Goal: Transaction & Acquisition: Purchase product/service

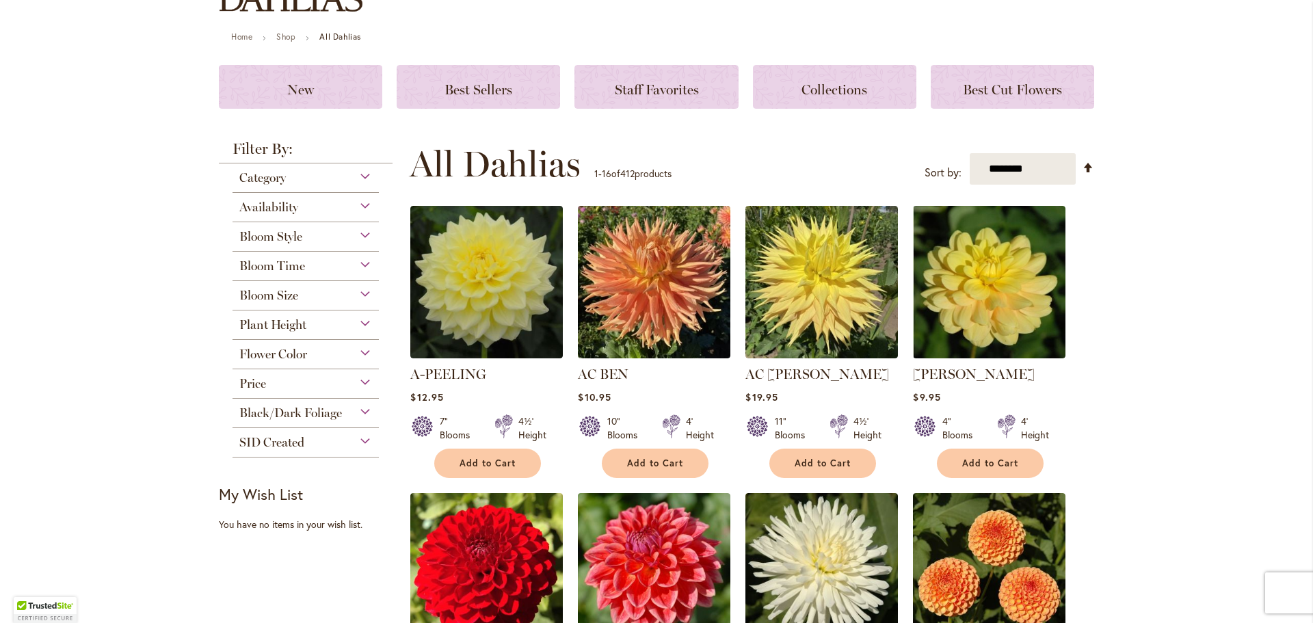
scroll to position [137, 0]
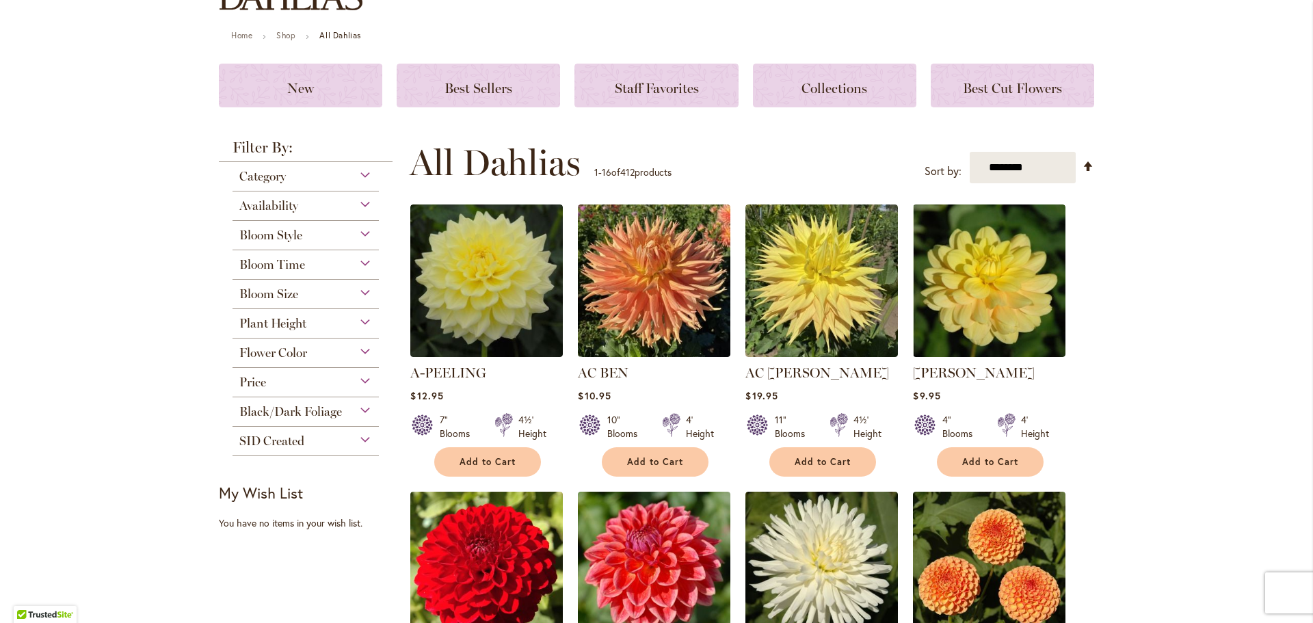
click at [365, 171] on div "Category" at bounding box center [305, 173] width 146 height 22
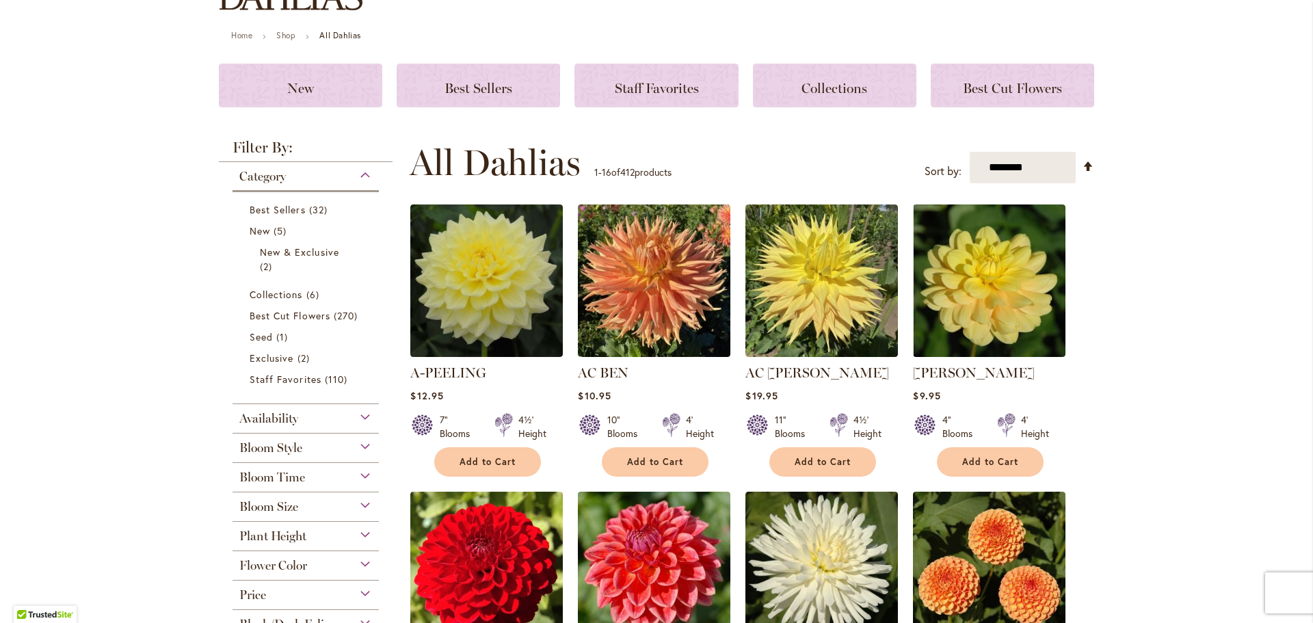
click at [364, 172] on div "Category" at bounding box center [305, 173] width 146 height 22
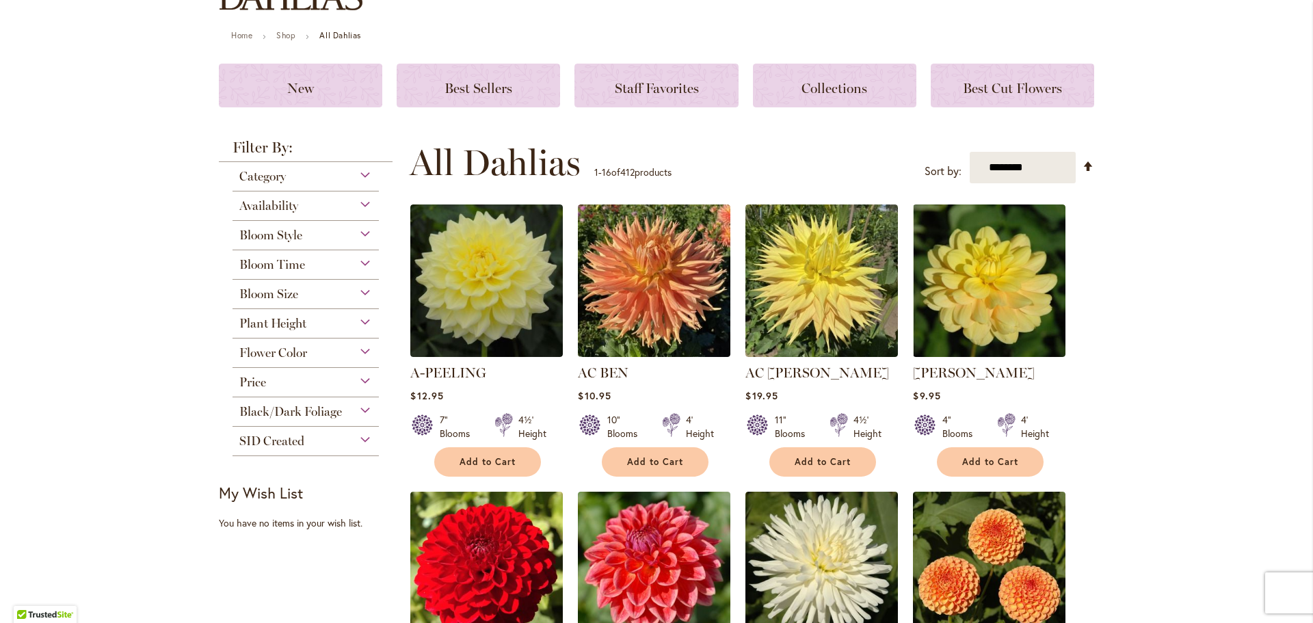
click at [360, 202] on div "Availability" at bounding box center [305, 202] width 146 height 22
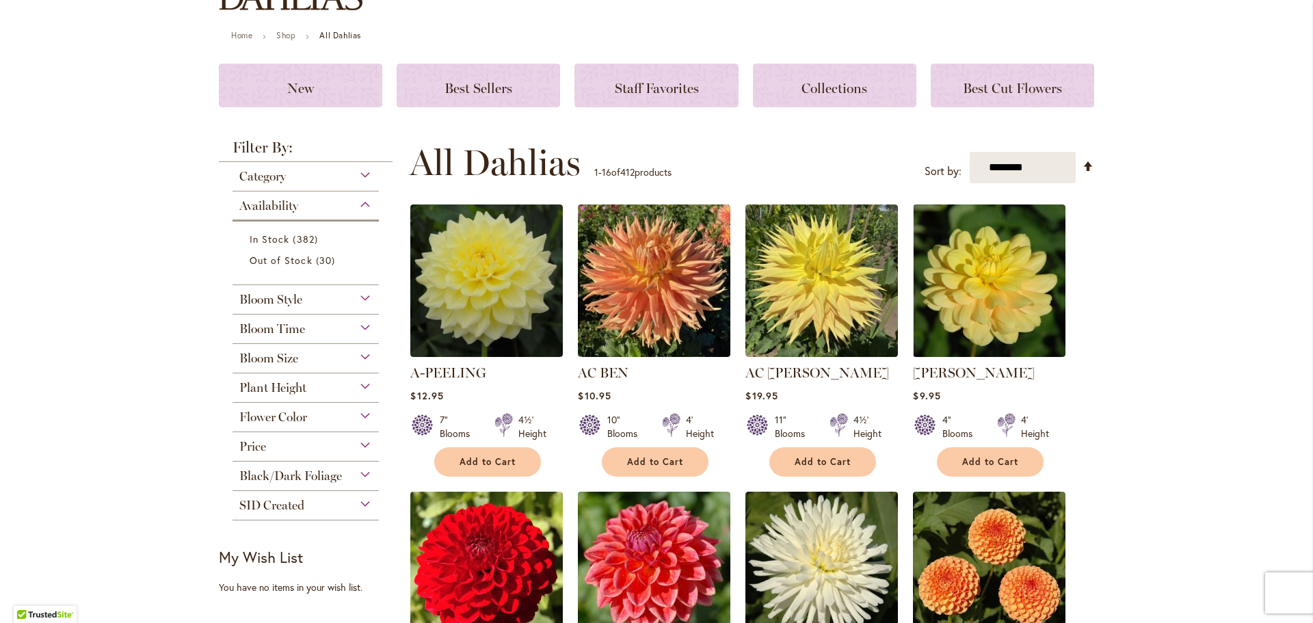
click at [360, 202] on div "Availability" at bounding box center [305, 202] width 146 height 22
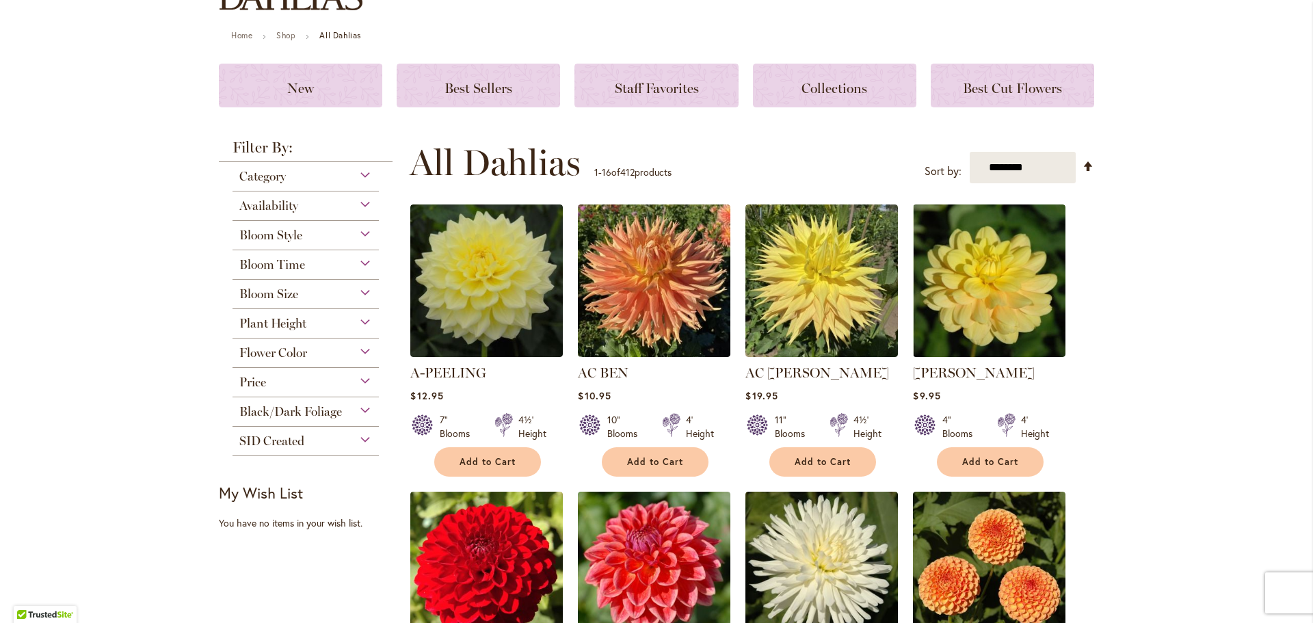
click at [364, 232] on div "Bloom Style" at bounding box center [305, 232] width 146 height 22
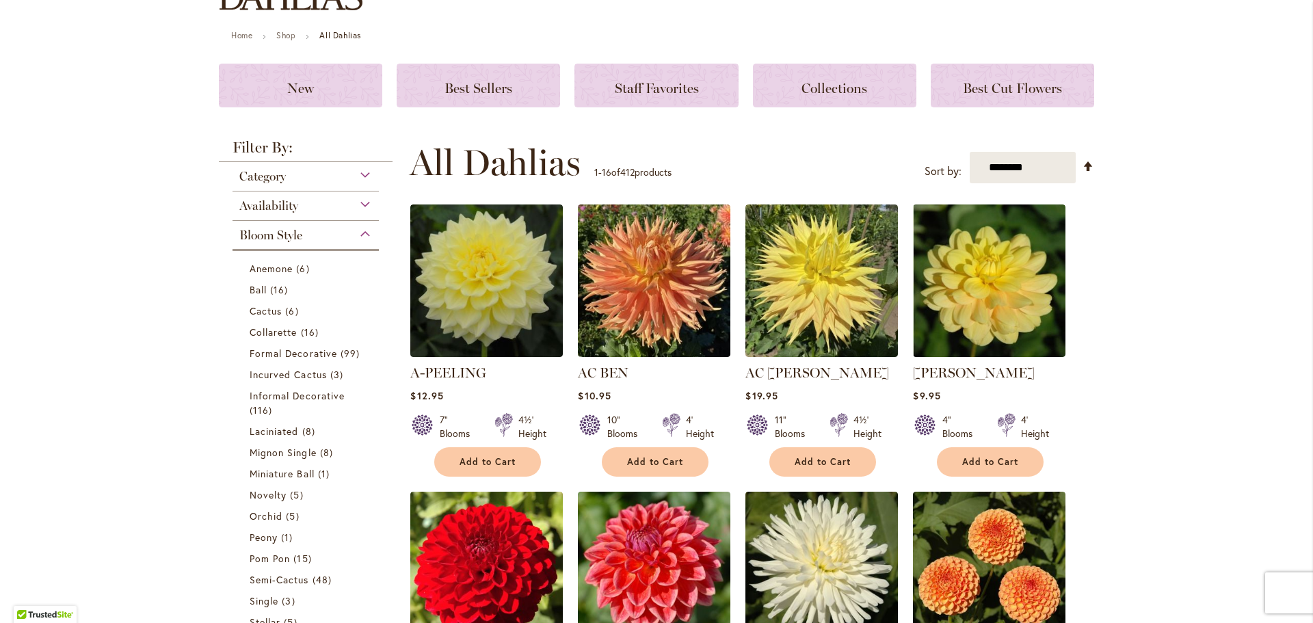
scroll to position [357, 0]
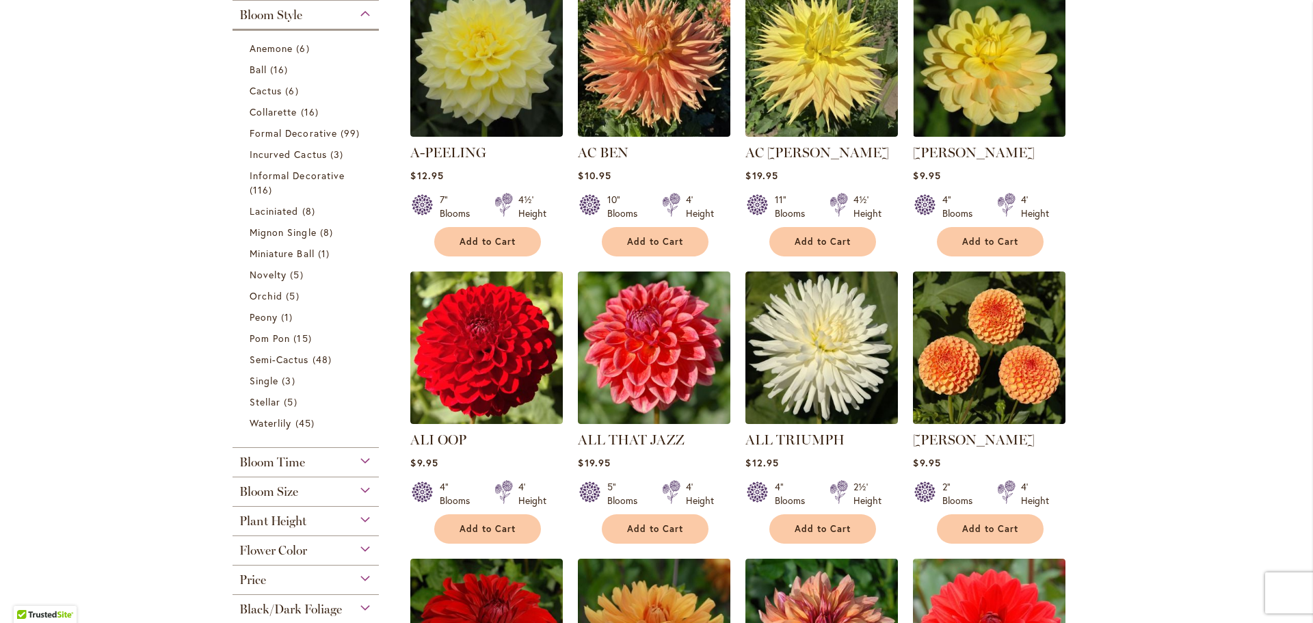
click at [357, 18] on div "Bloom Style" at bounding box center [305, 12] width 146 height 22
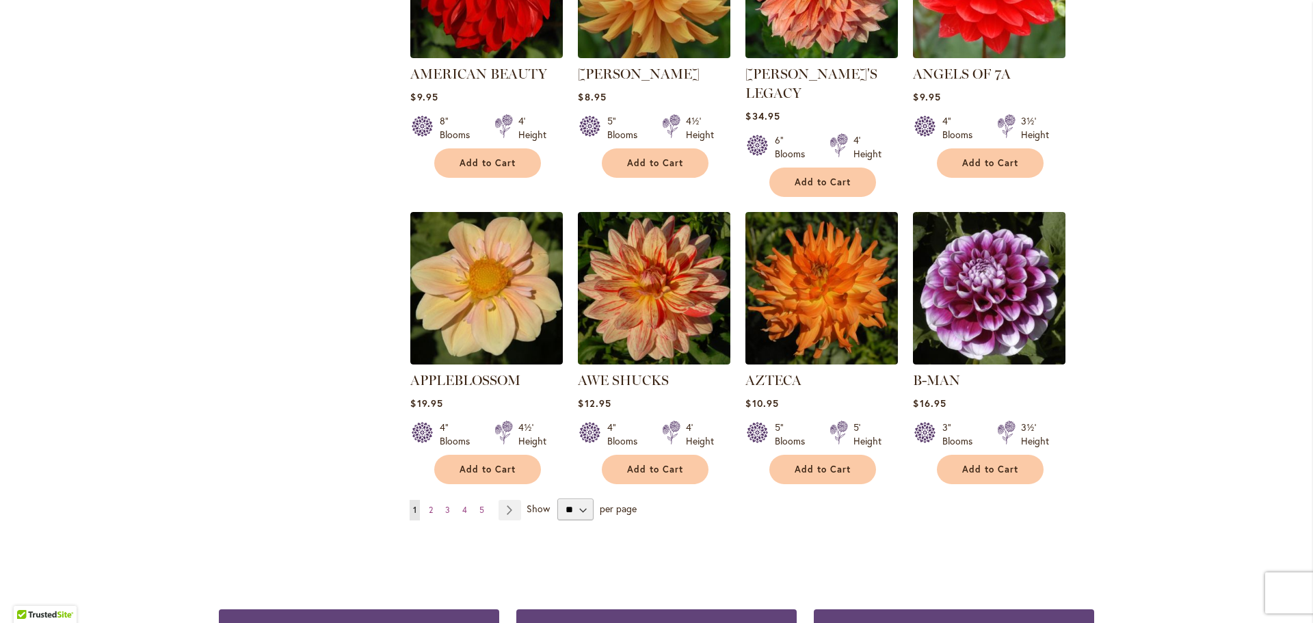
scroll to position [1109, 0]
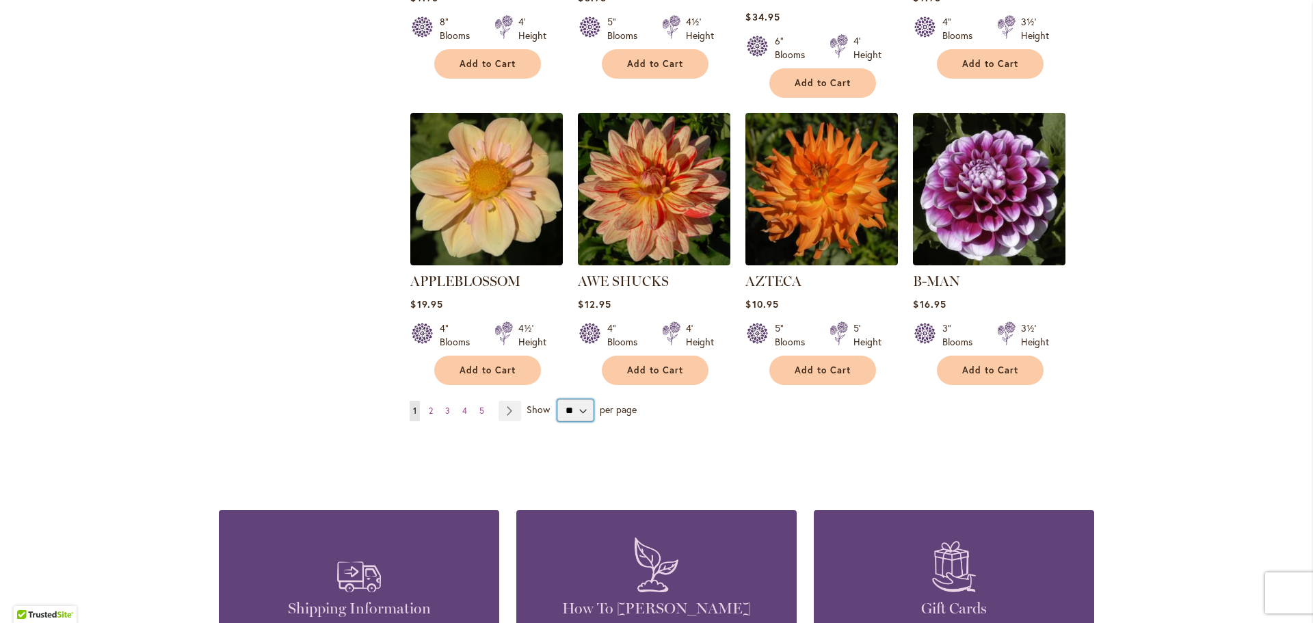
click at [576, 399] on select "** ** ** **" at bounding box center [575, 410] width 36 height 22
select select "**"
click at [557, 399] on select "** ** ** **" at bounding box center [575, 410] width 36 height 22
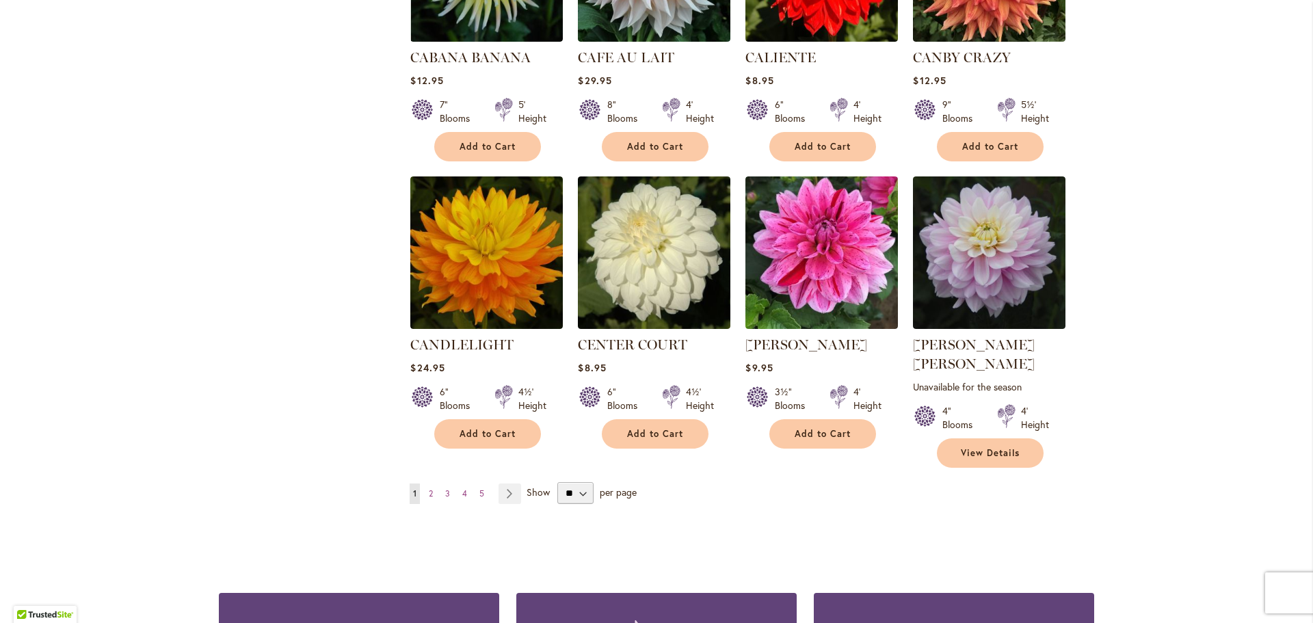
scroll to position [4531, 0]
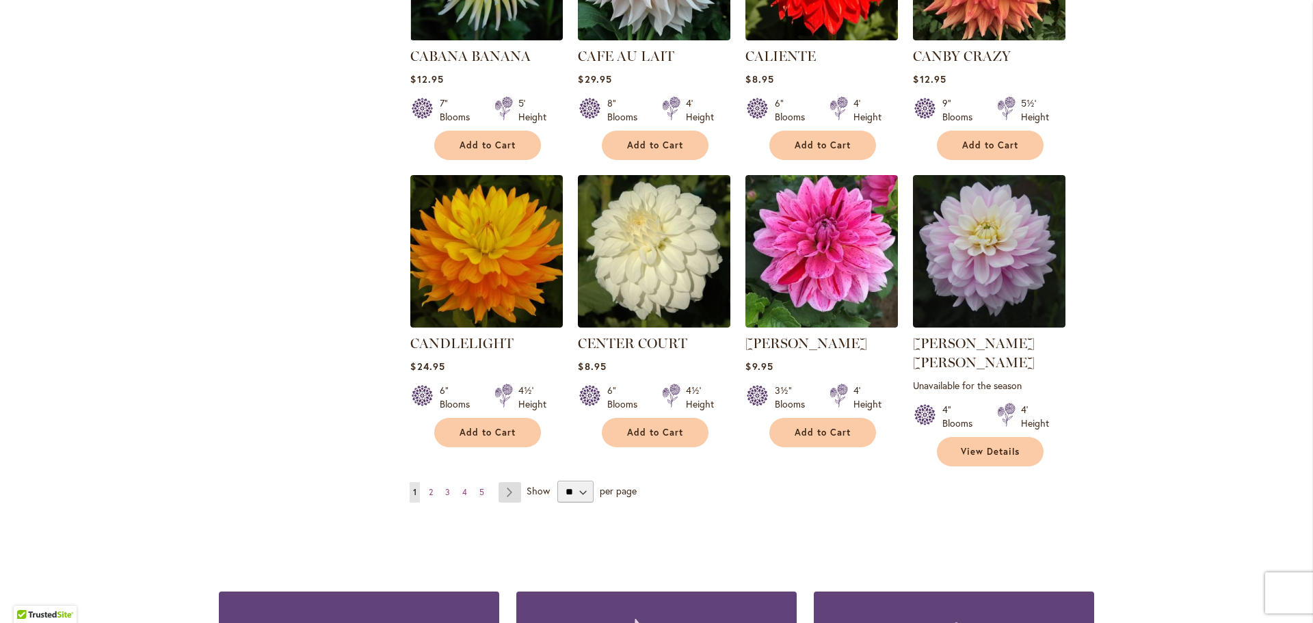
click at [510, 482] on link "Page Next" at bounding box center [509, 492] width 23 height 21
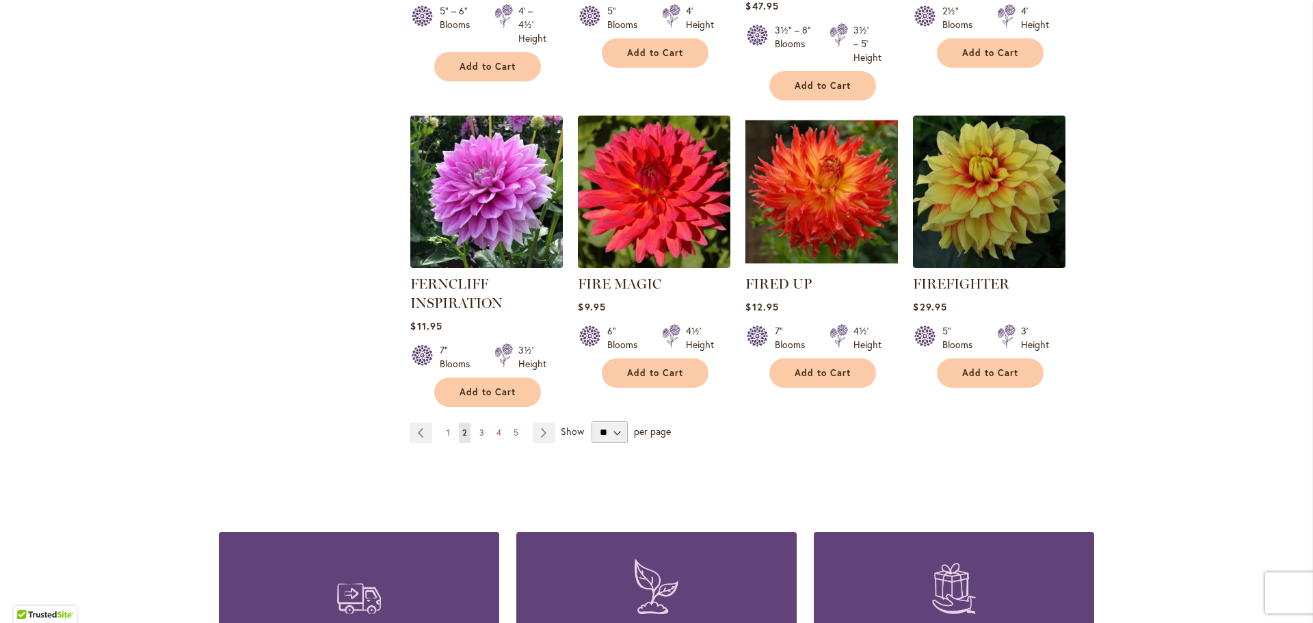
scroll to position [4733, 0]
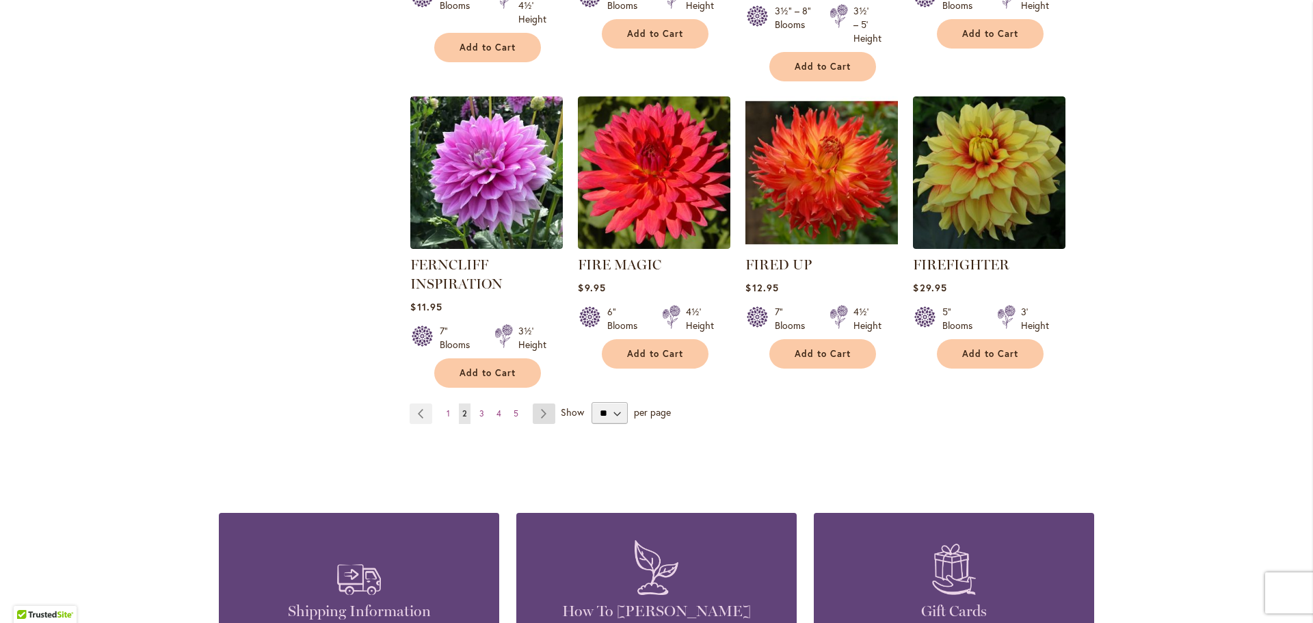
click at [547, 403] on link "Page Next" at bounding box center [544, 413] width 23 height 21
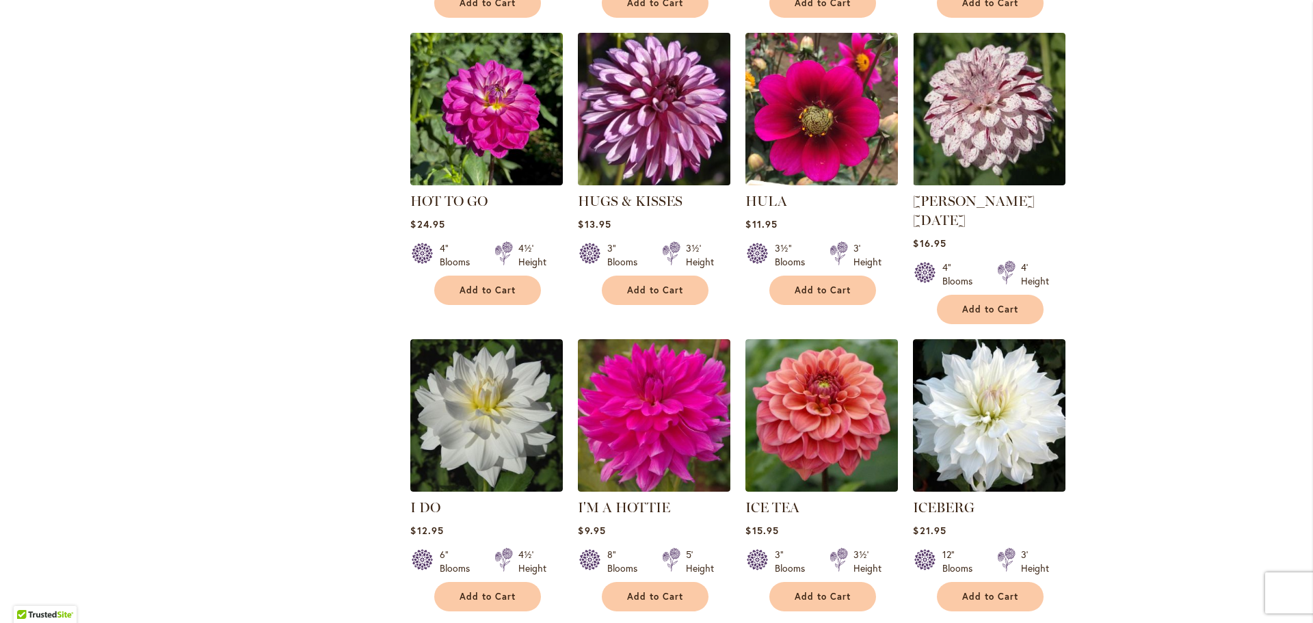
scroll to position [4527, 0]
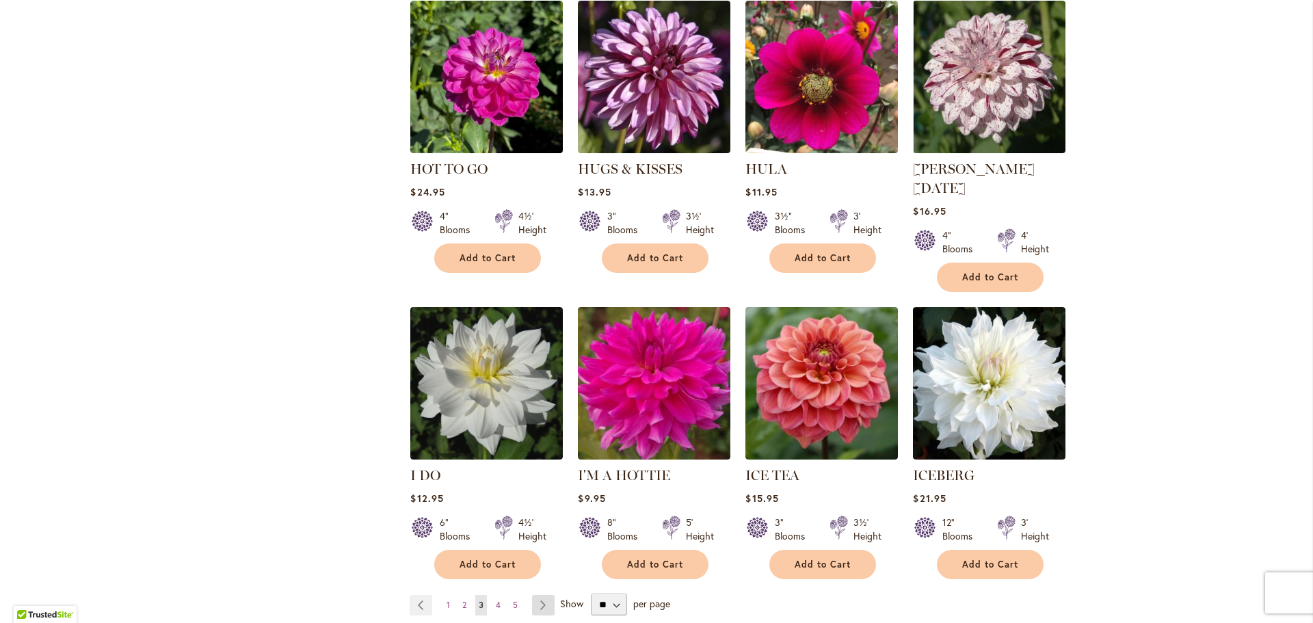
click at [544, 595] on link "Page Next" at bounding box center [543, 605] width 23 height 21
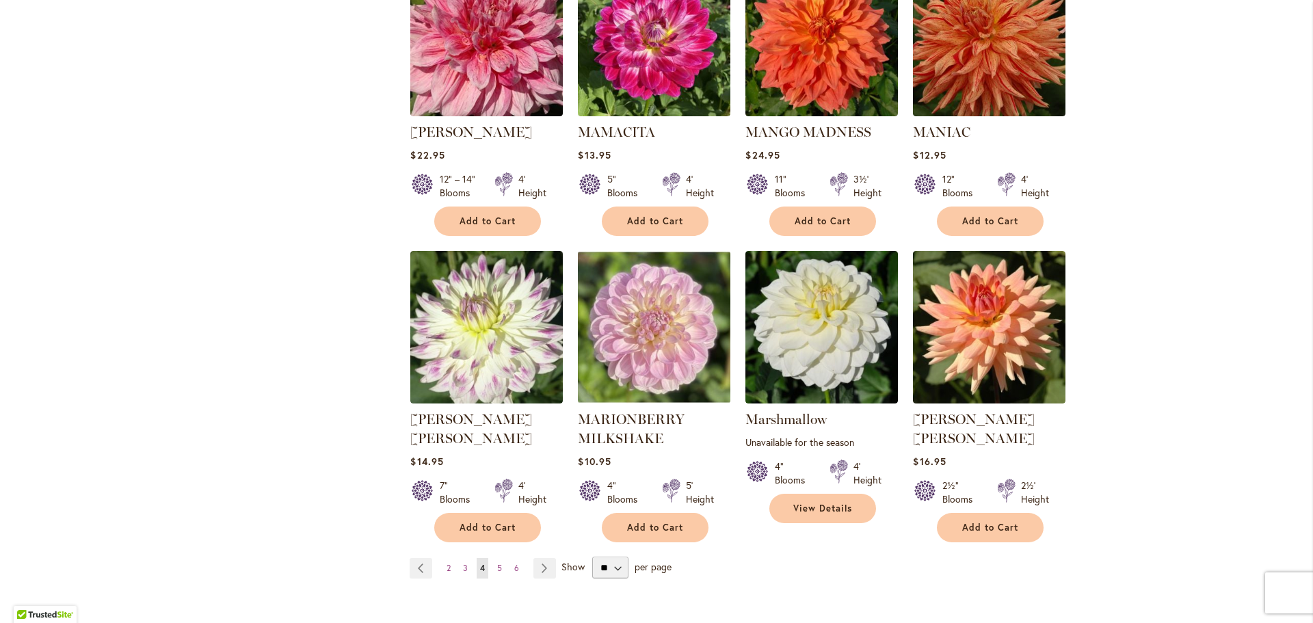
scroll to position [4531, 0]
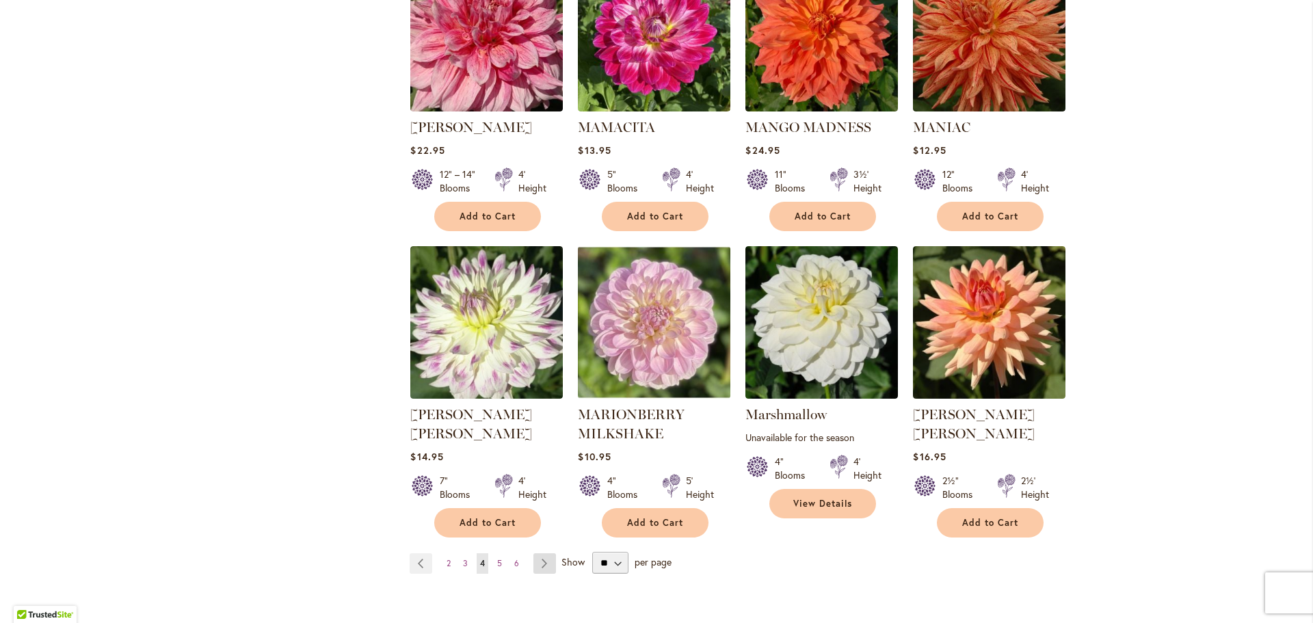
click at [545, 553] on link "Page Next" at bounding box center [544, 563] width 23 height 21
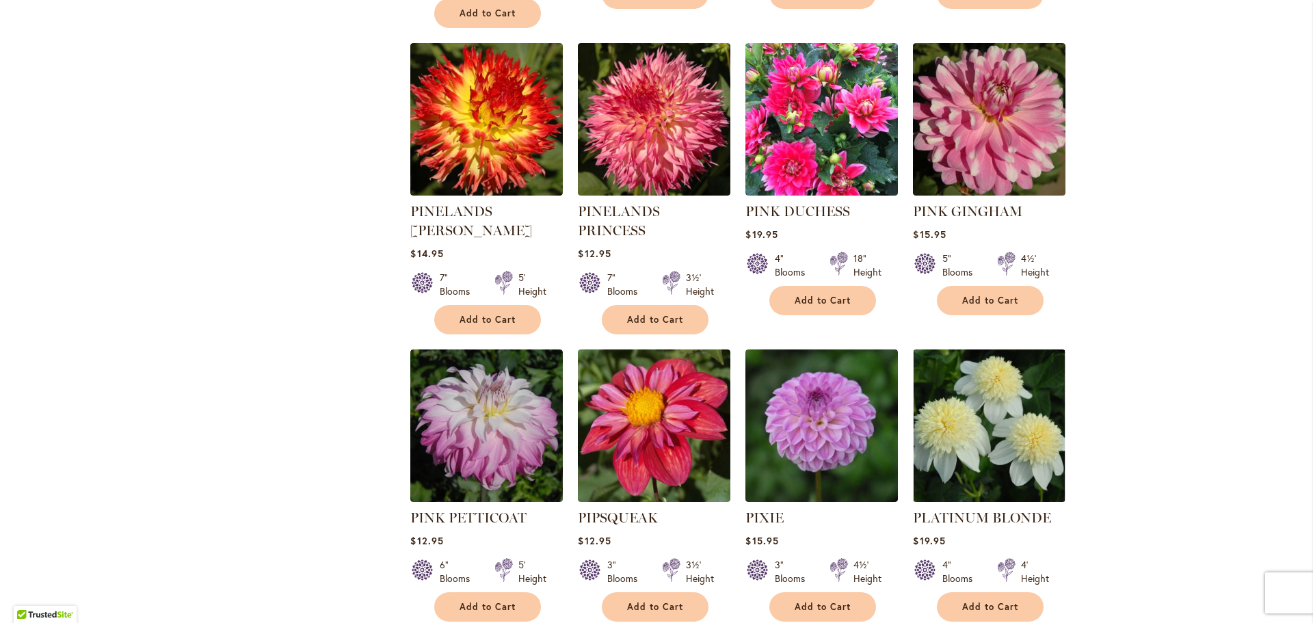
scroll to position [4459, 0]
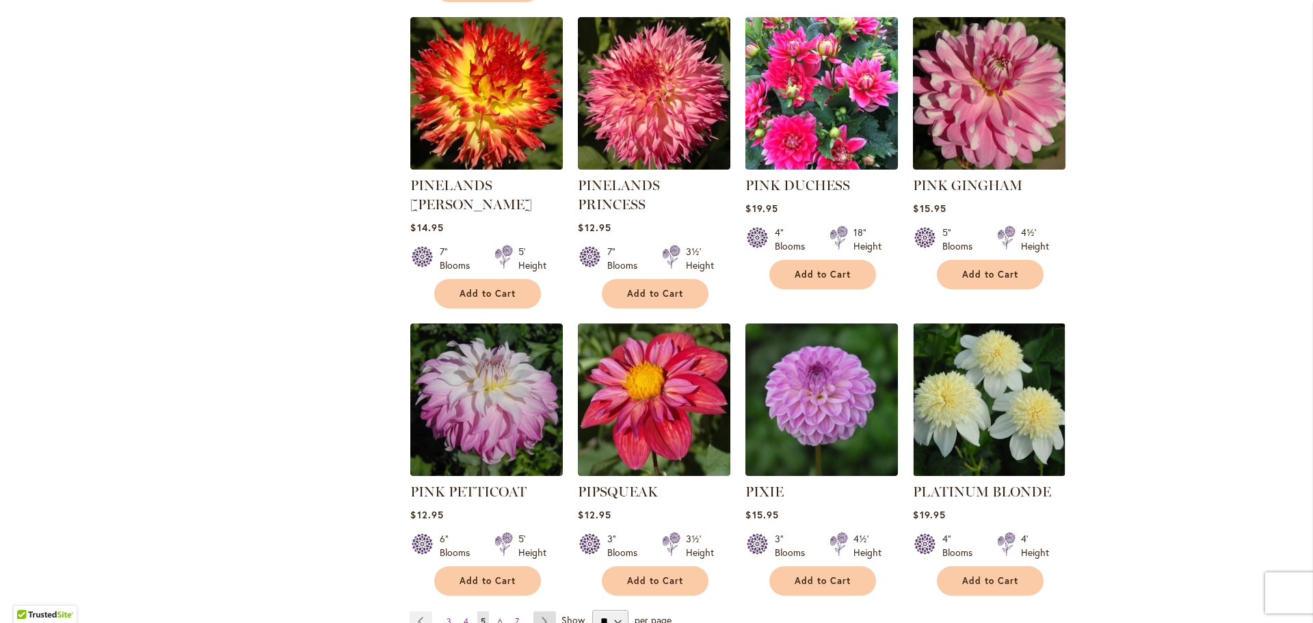
click at [536, 611] on link "Page Next" at bounding box center [544, 621] width 23 height 21
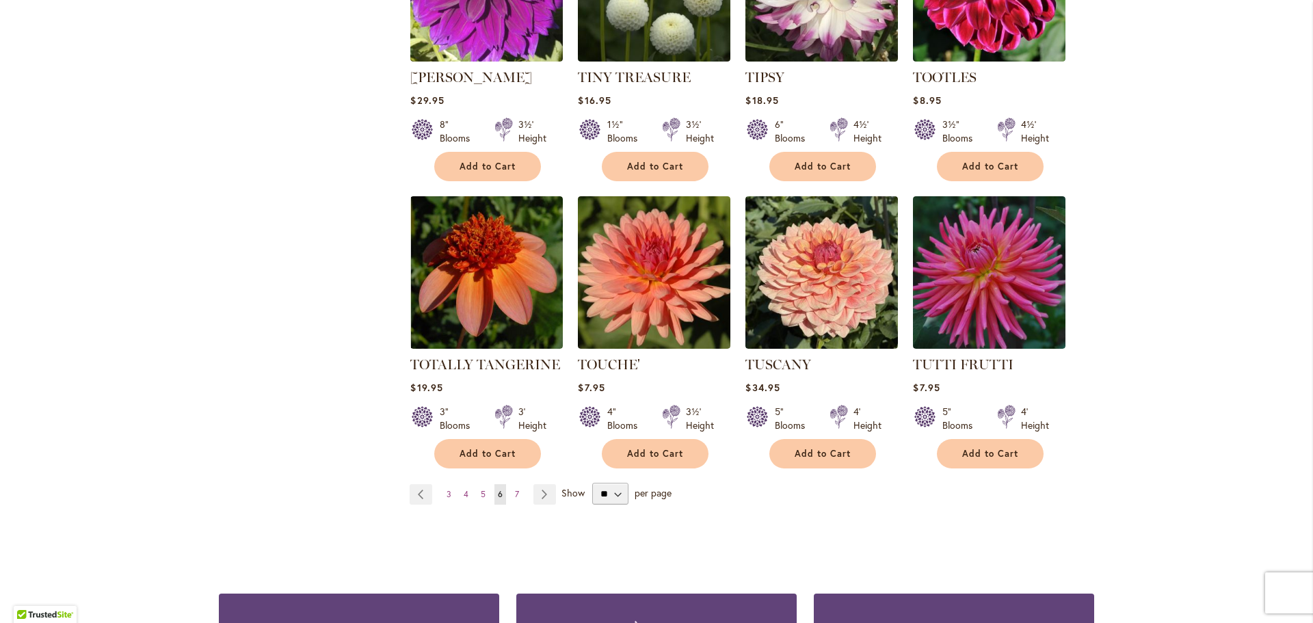
scroll to position [4538, 0]
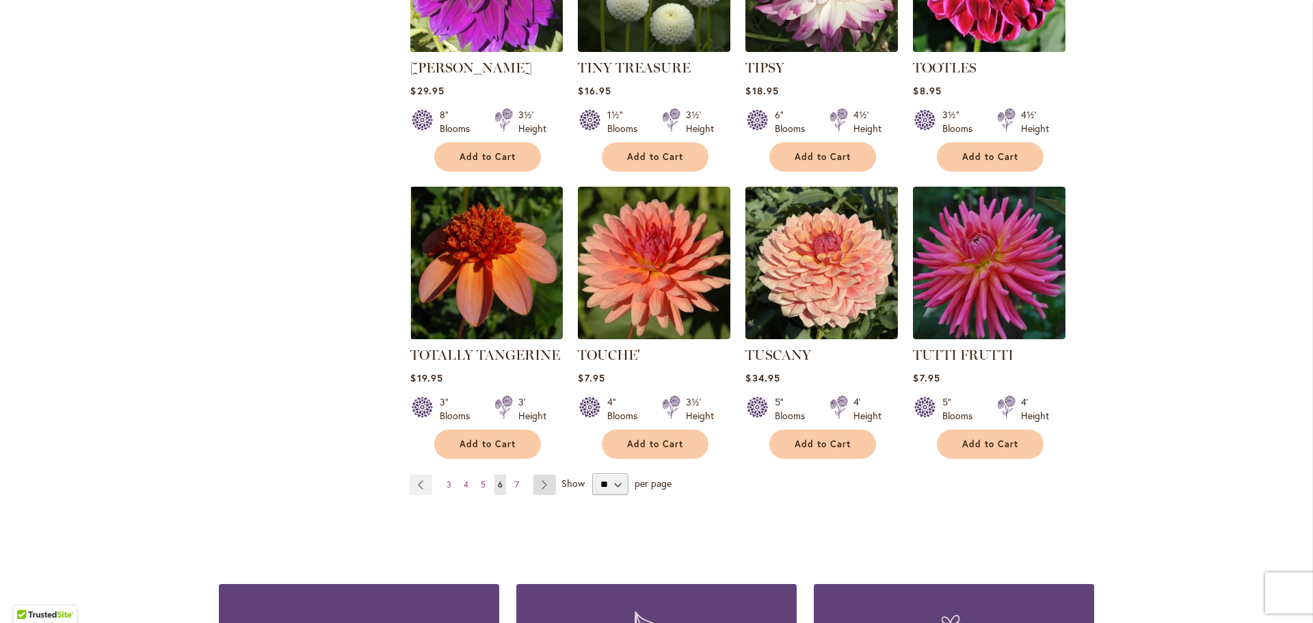
click at [536, 474] on link "Page Next" at bounding box center [544, 484] width 23 height 21
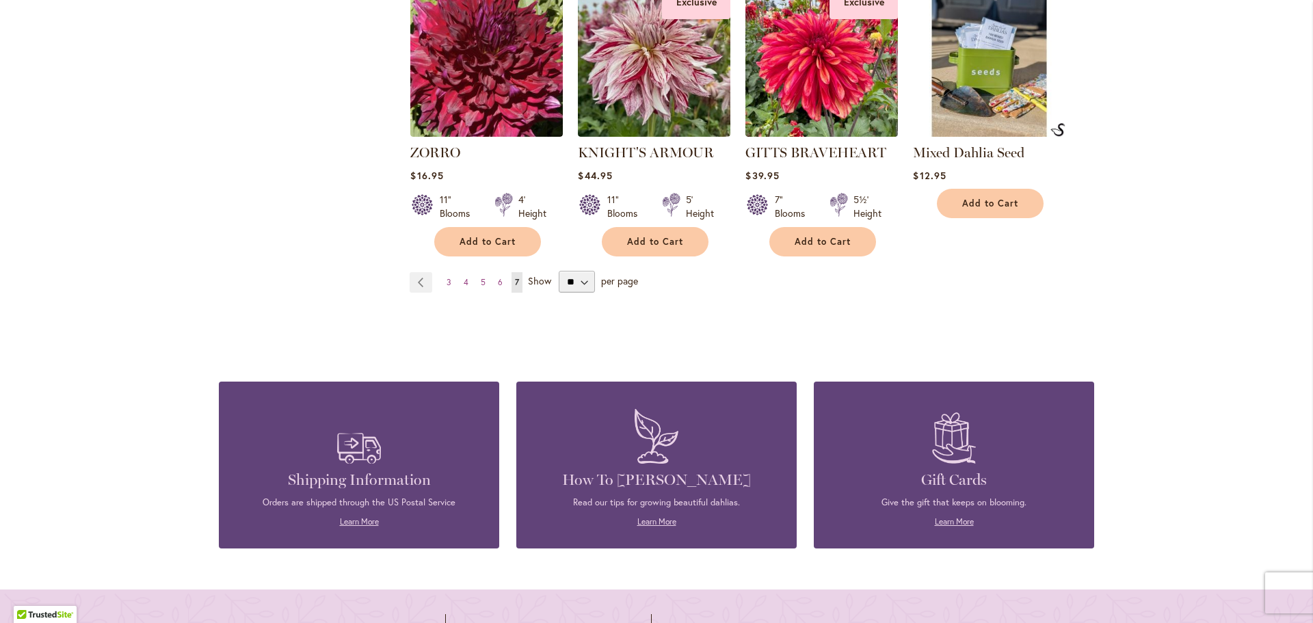
scroll to position [2119, 0]
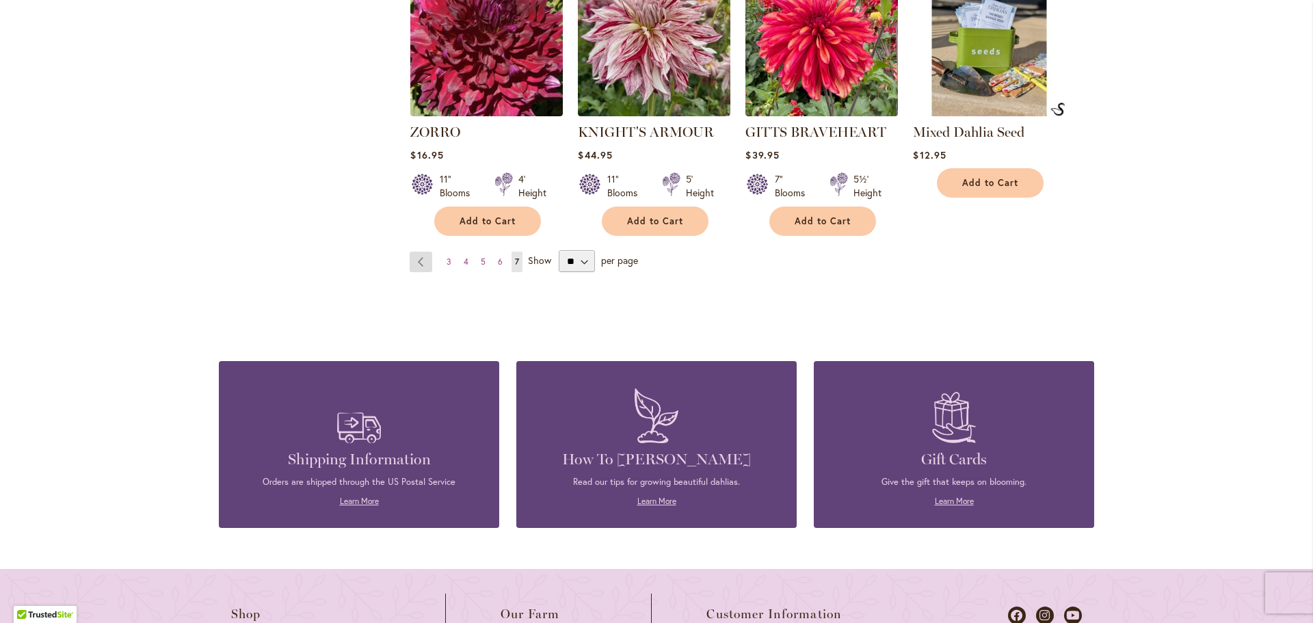
click at [418, 252] on link "Page Previous" at bounding box center [421, 262] width 23 height 21
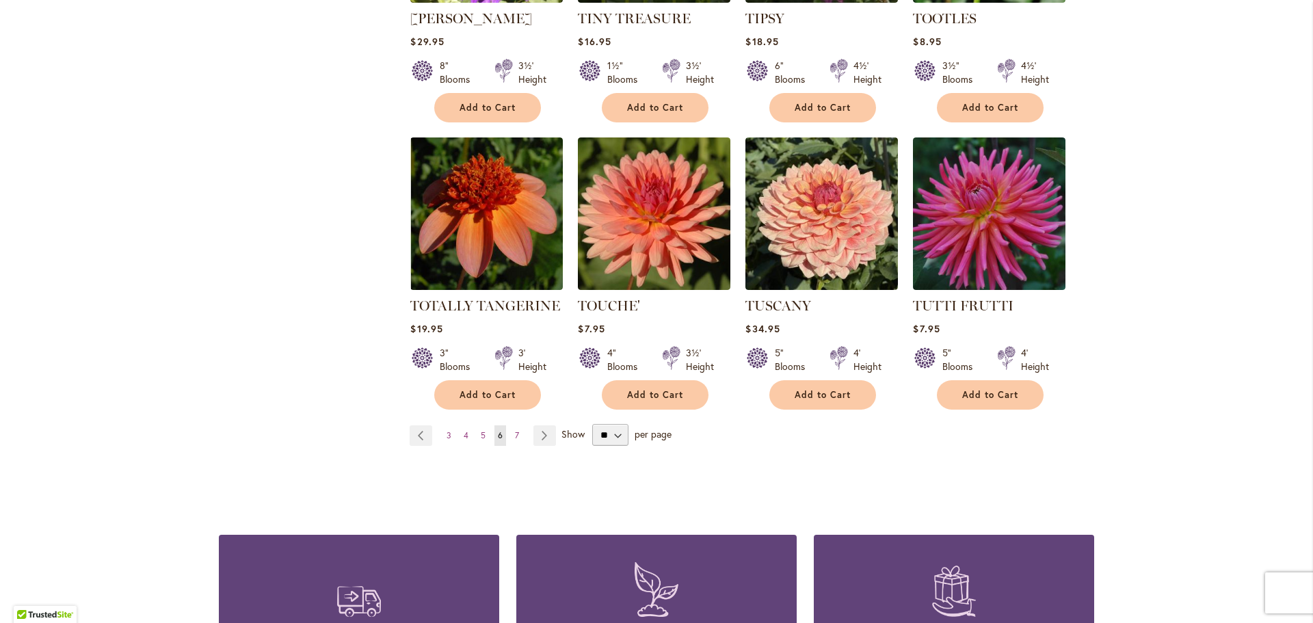
scroll to position [4596, 0]
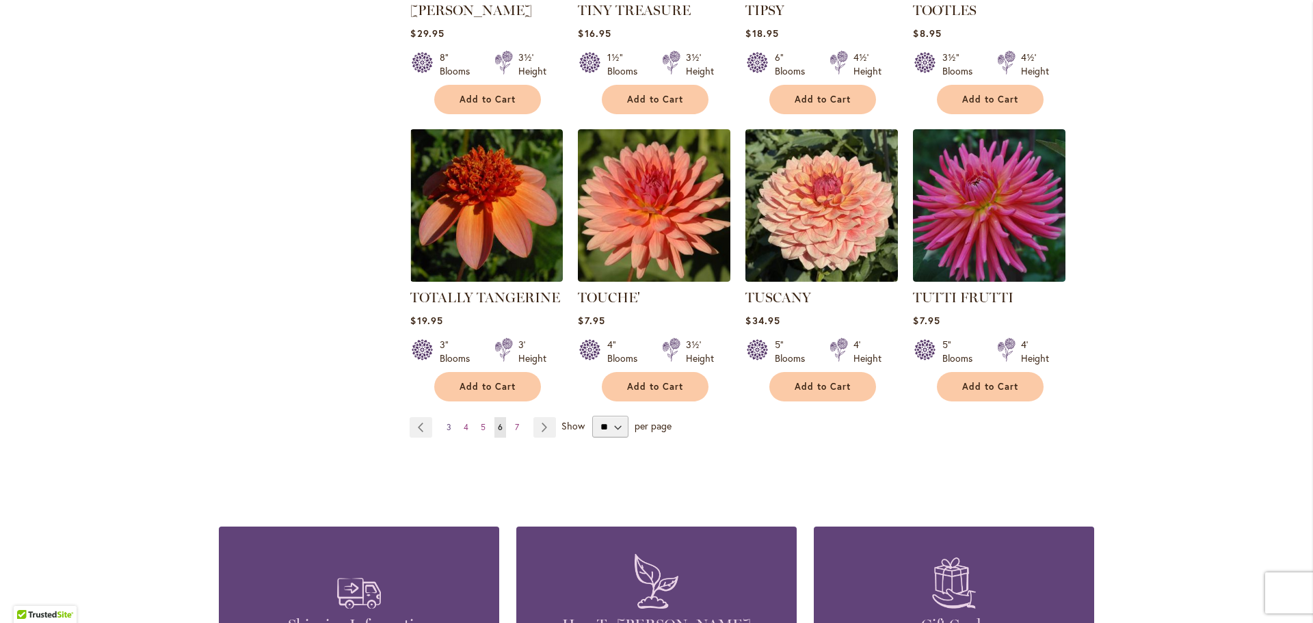
click at [443, 417] on link "Page 3" at bounding box center [449, 427] width 12 height 21
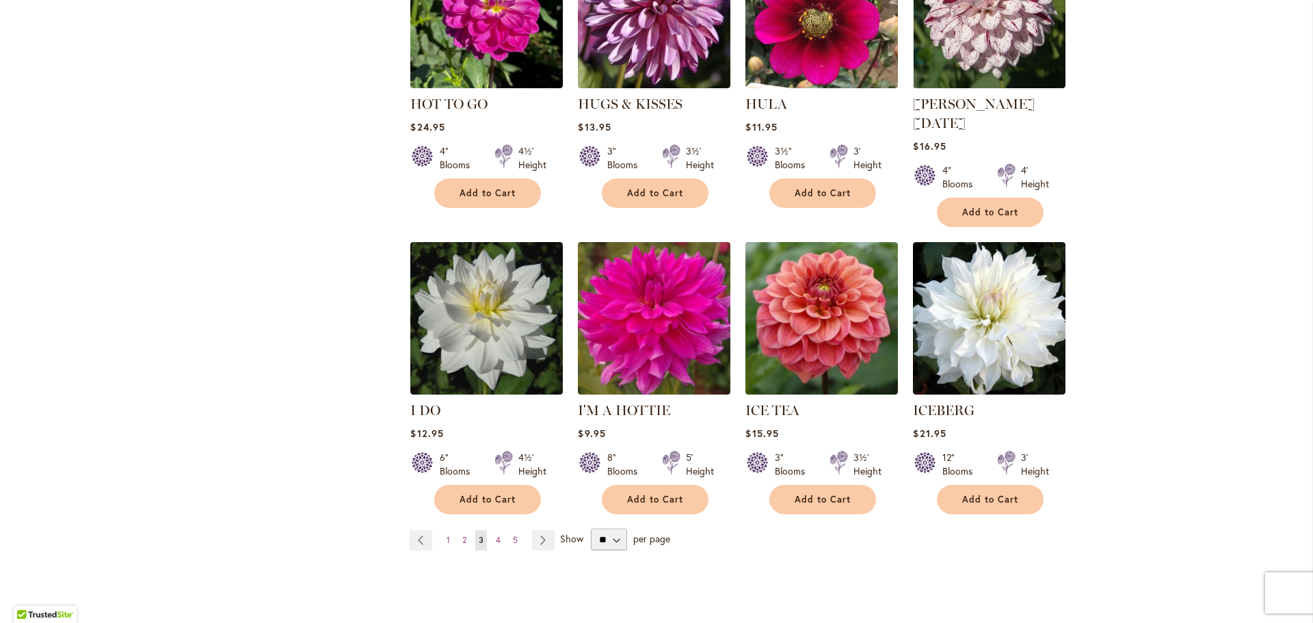
scroll to position [4596, 0]
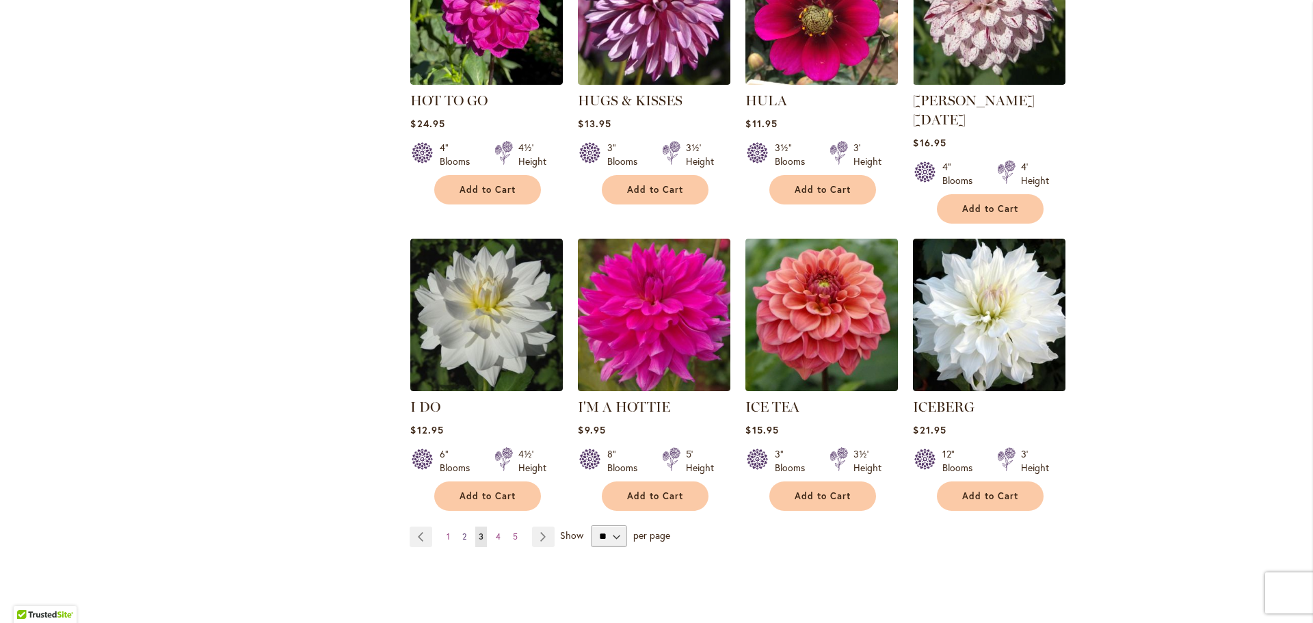
click at [459, 526] on link "Page 2" at bounding box center [464, 536] width 11 height 21
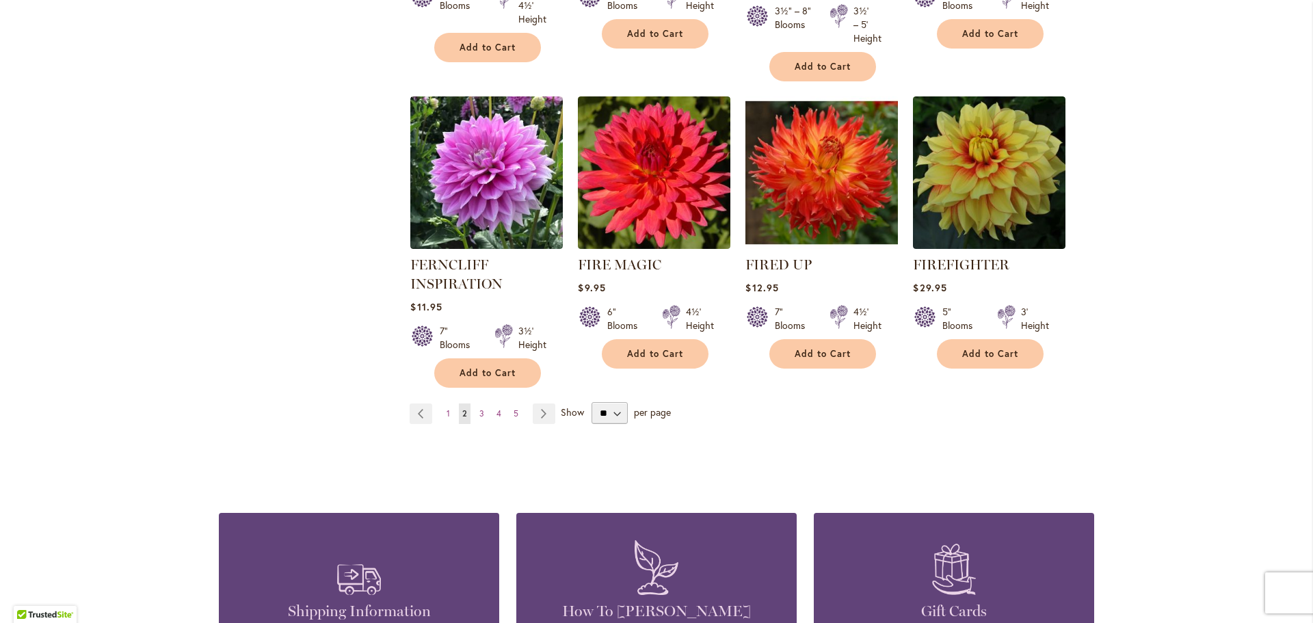
scroll to position [4596, 0]
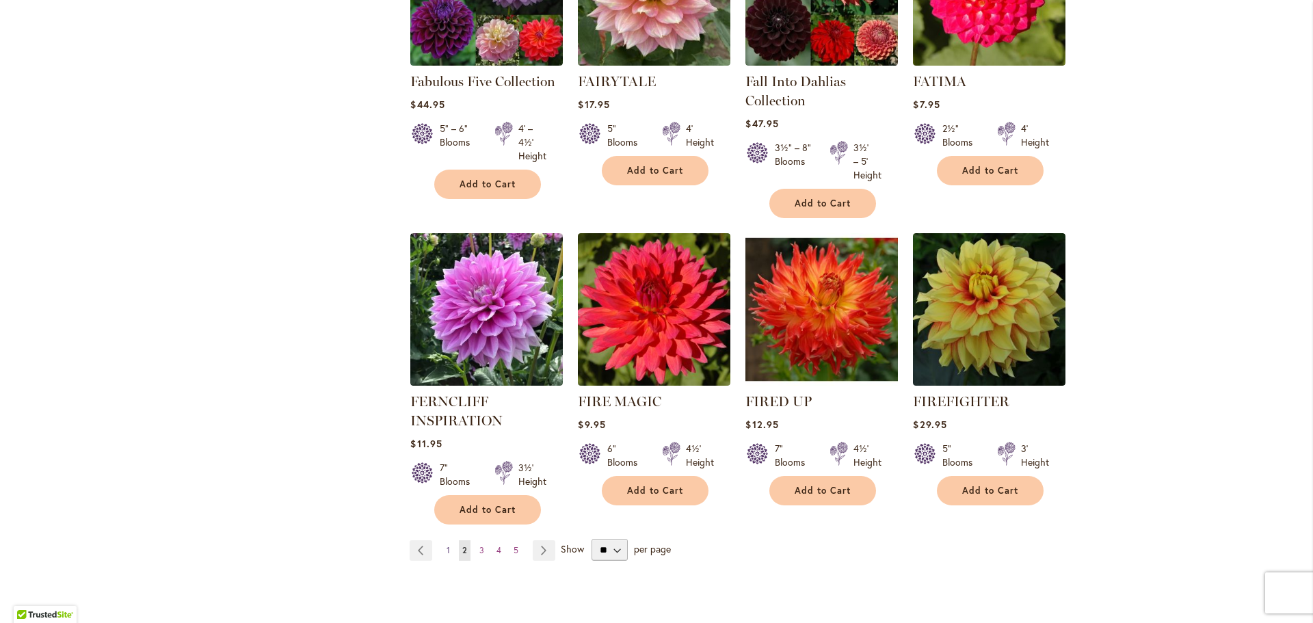
click at [446, 545] on span "1" at bounding box center [447, 550] width 3 height 10
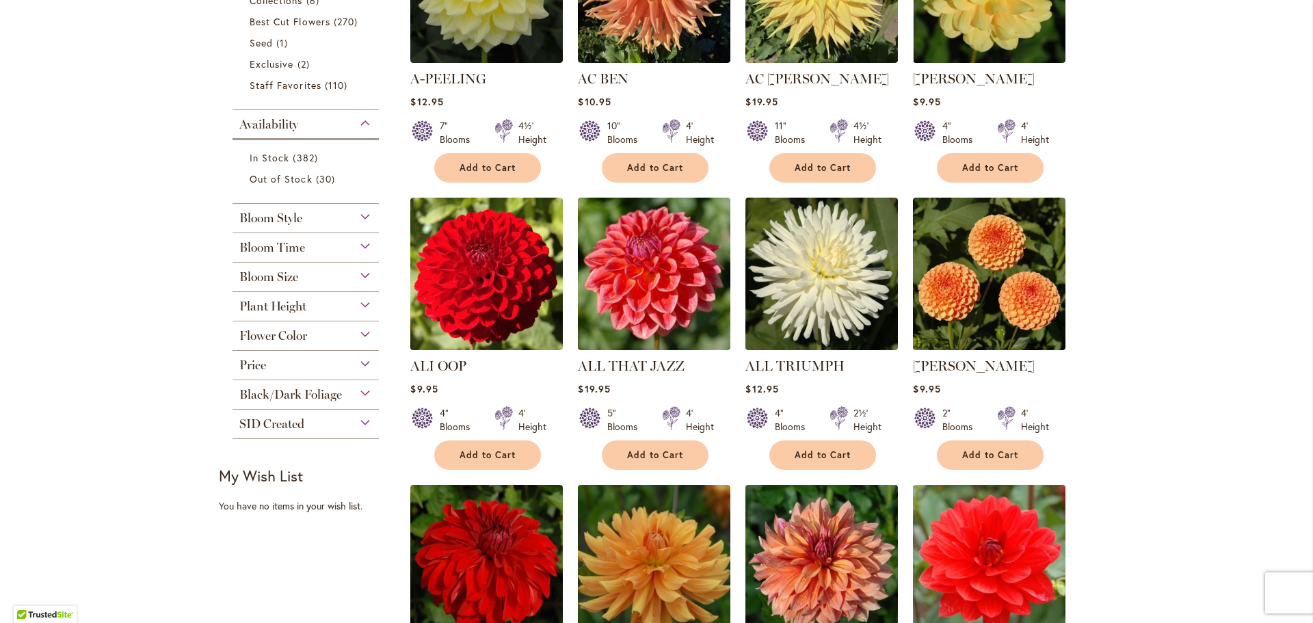
scroll to position [425, 0]
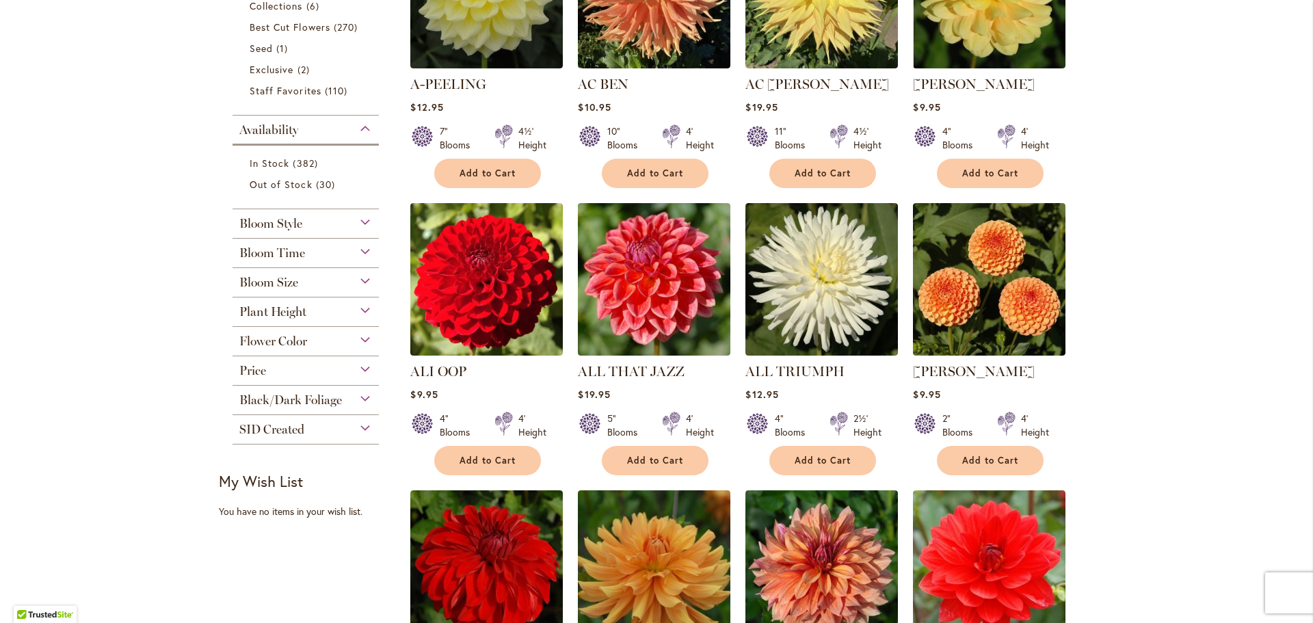
click at [353, 307] on div "Plant Height" at bounding box center [305, 308] width 146 height 22
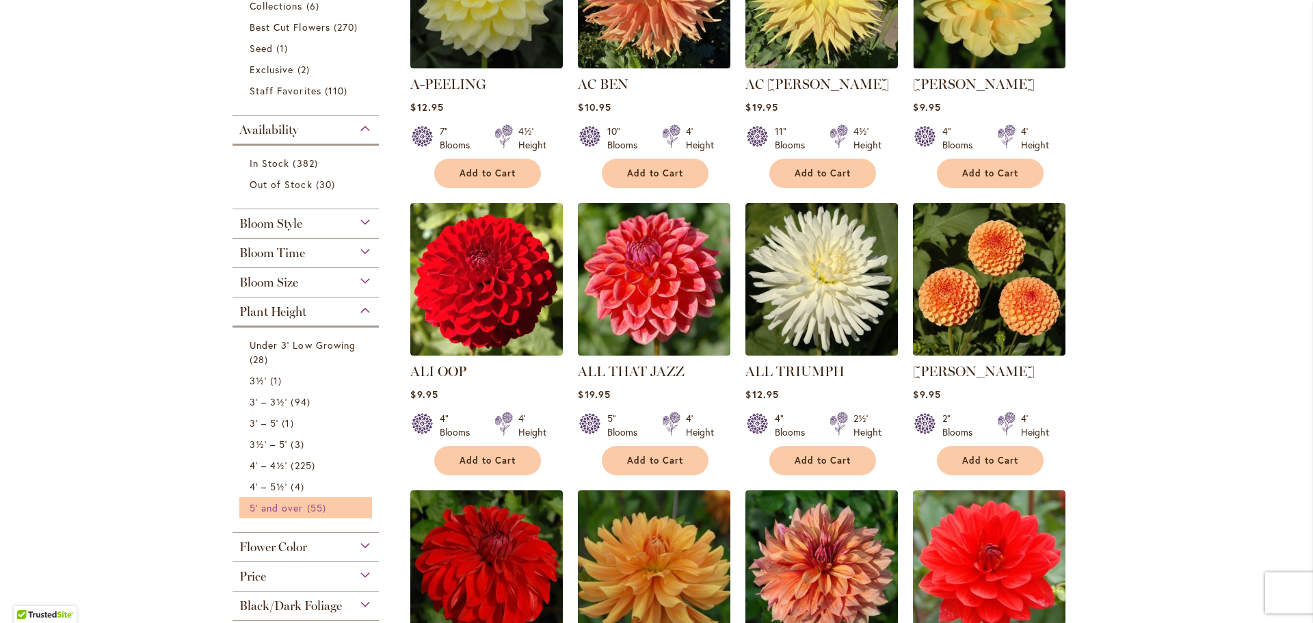
click at [289, 510] on span "5' and over" at bounding box center [277, 507] width 54 height 13
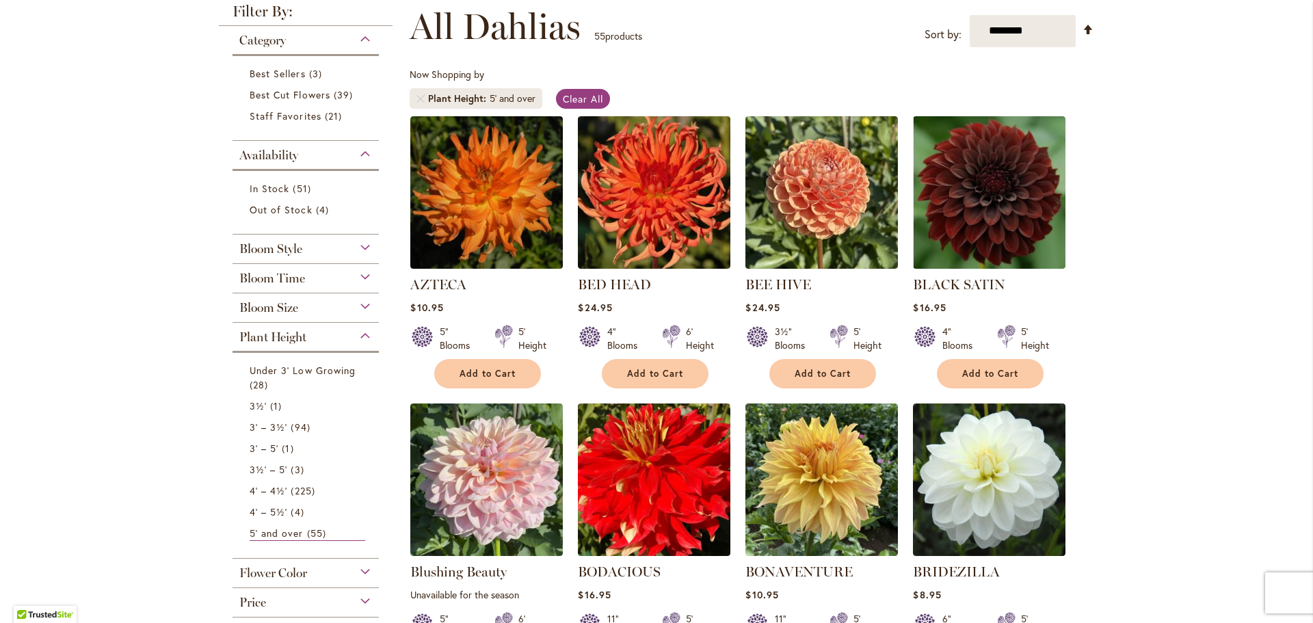
scroll to position [273, 0]
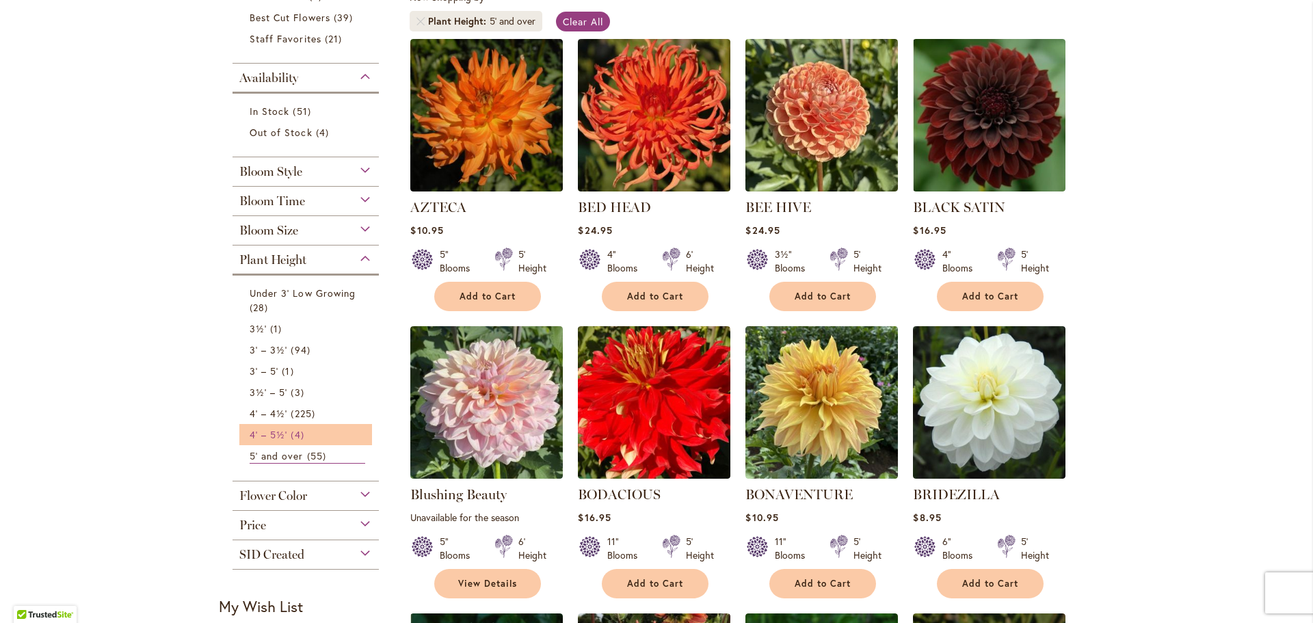
click at [291, 436] on span "4 items" at bounding box center [299, 434] width 16 height 14
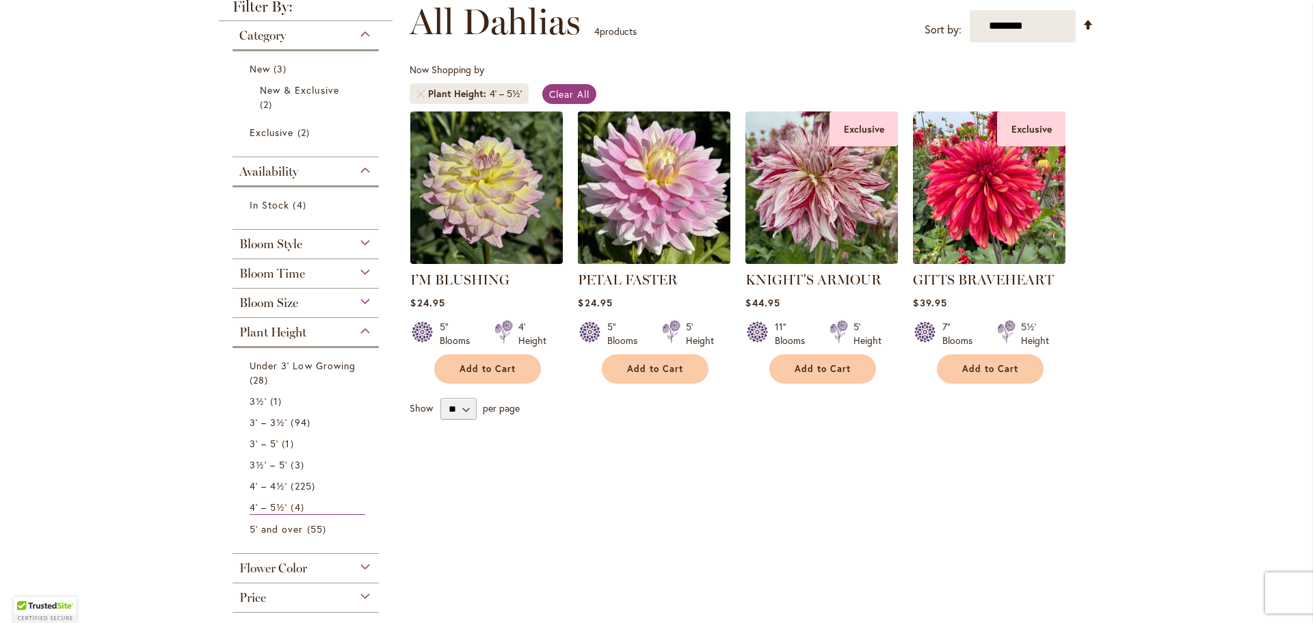
scroll to position [205, 0]
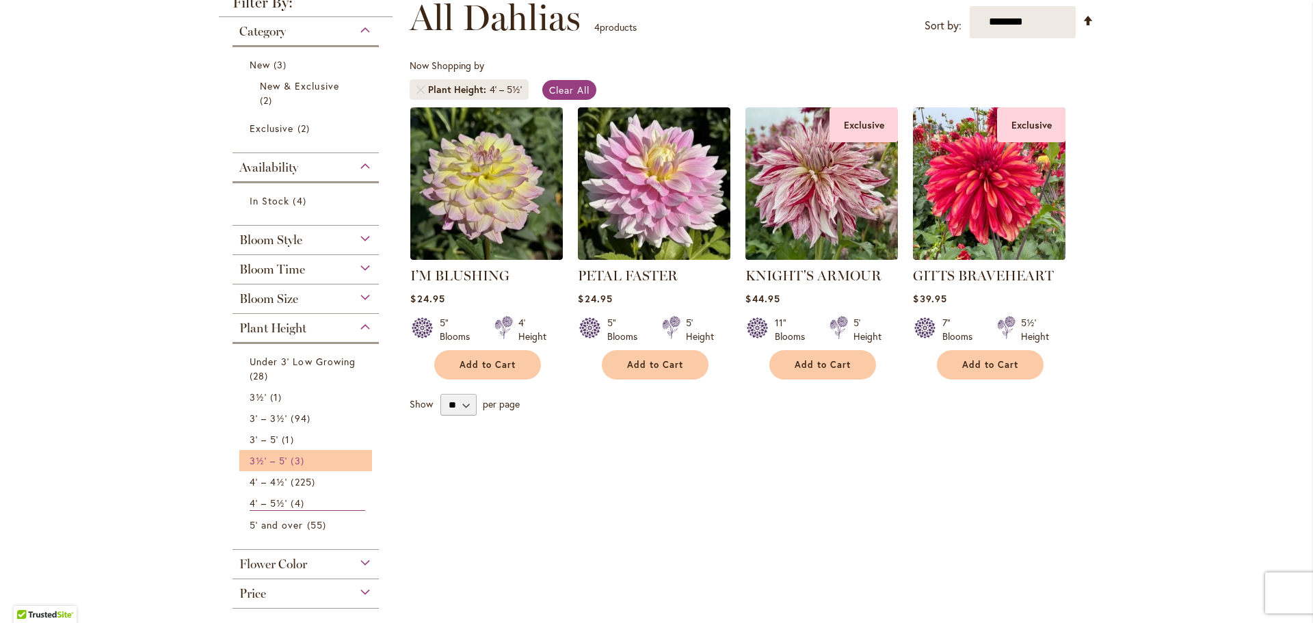
click at [302, 459] on link "3½' – 5' 3 items" at bounding box center [308, 460] width 116 height 14
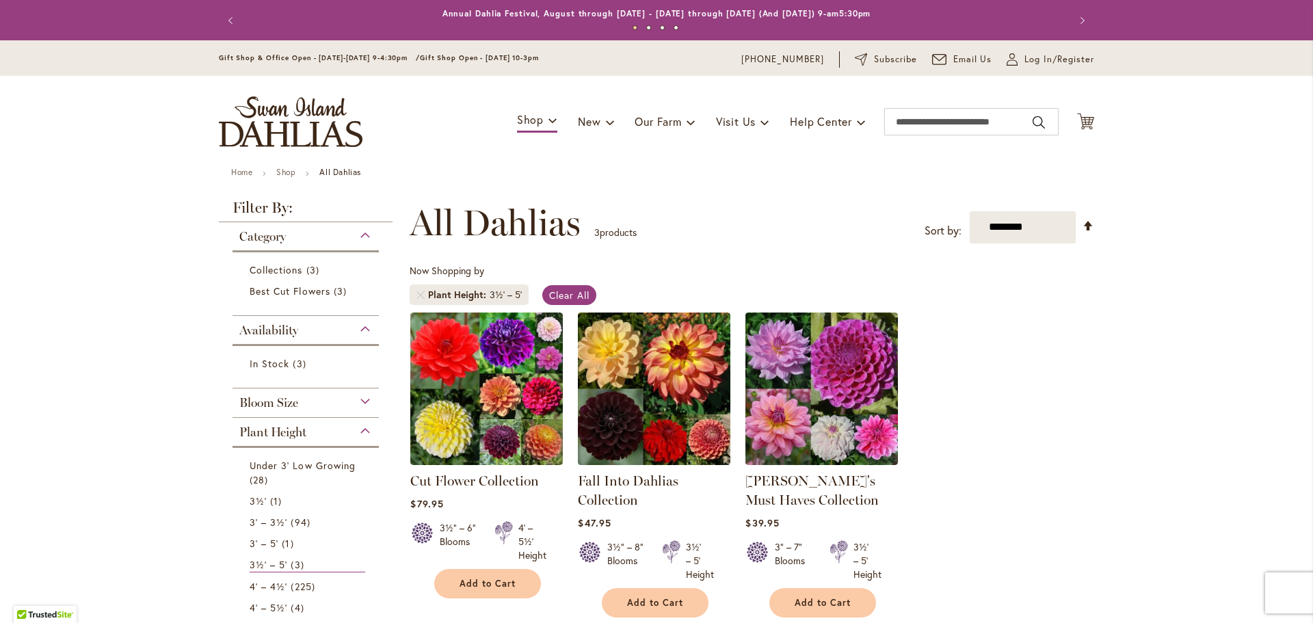
scroll to position [212, 0]
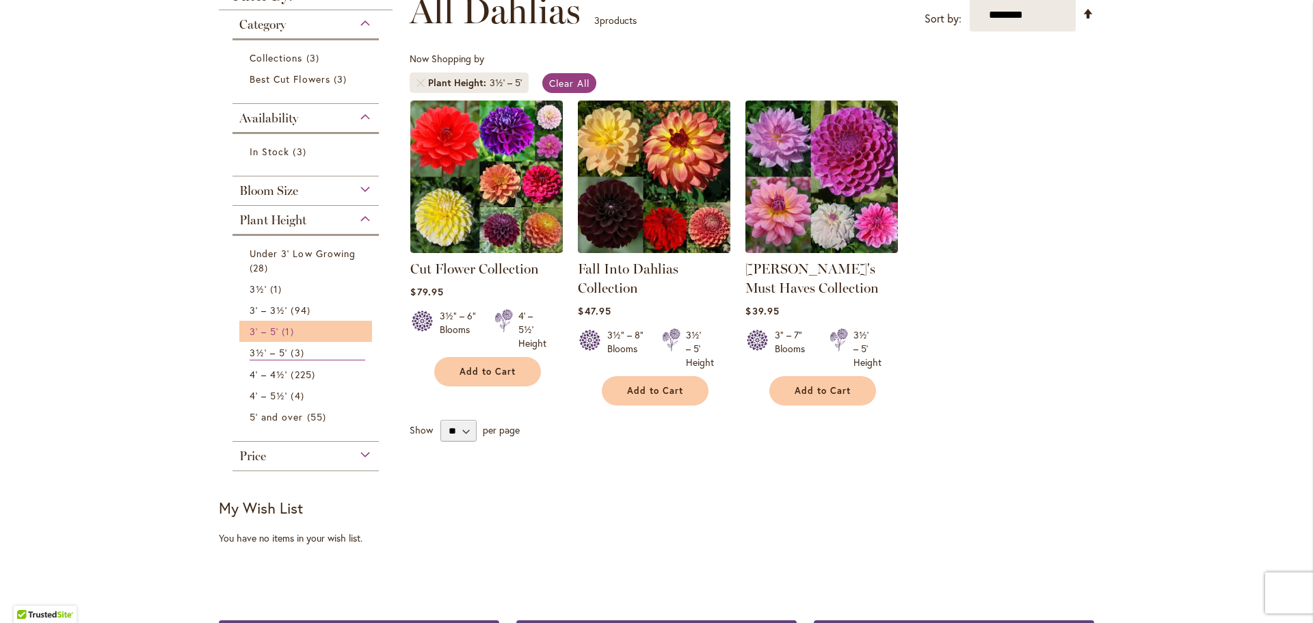
click at [290, 332] on span "1 item" at bounding box center [289, 331] width 15 height 14
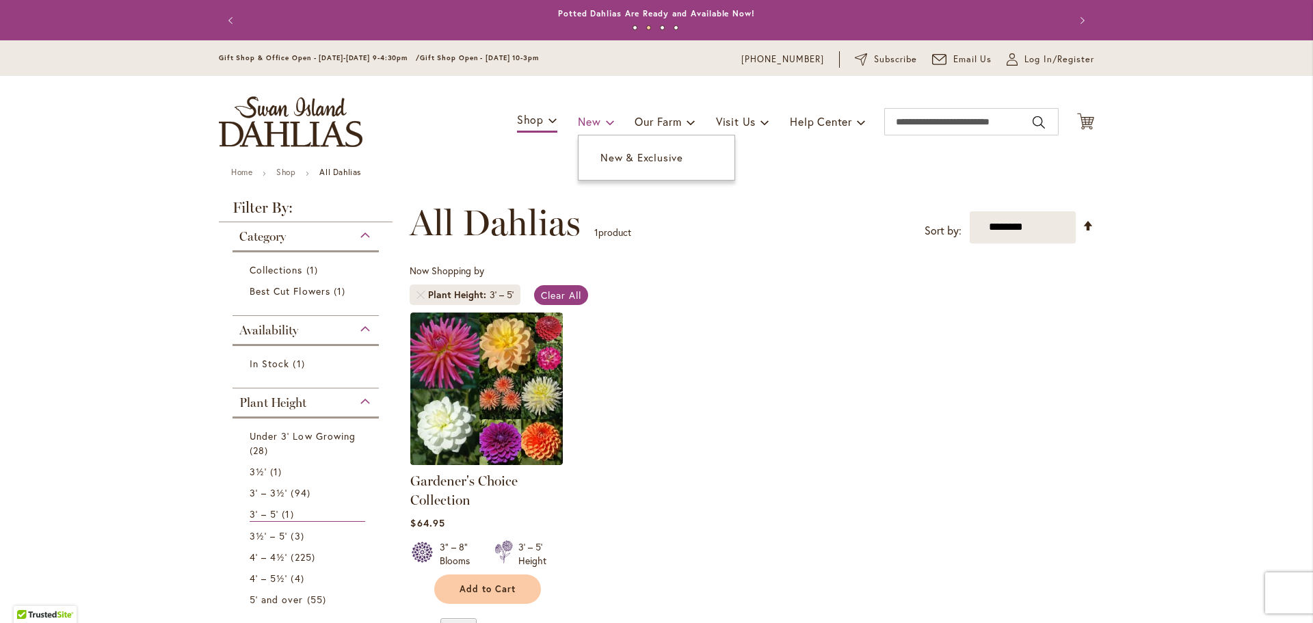
click at [583, 122] on span "New" at bounding box center [589, 121] width 23 height 14
